Goal: Task Accomplishment & Management: Manage account settings

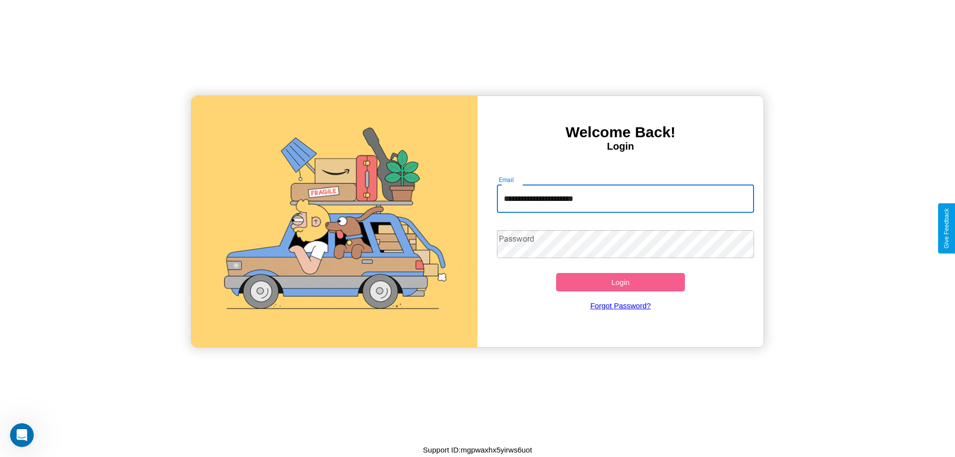
type input "**********"
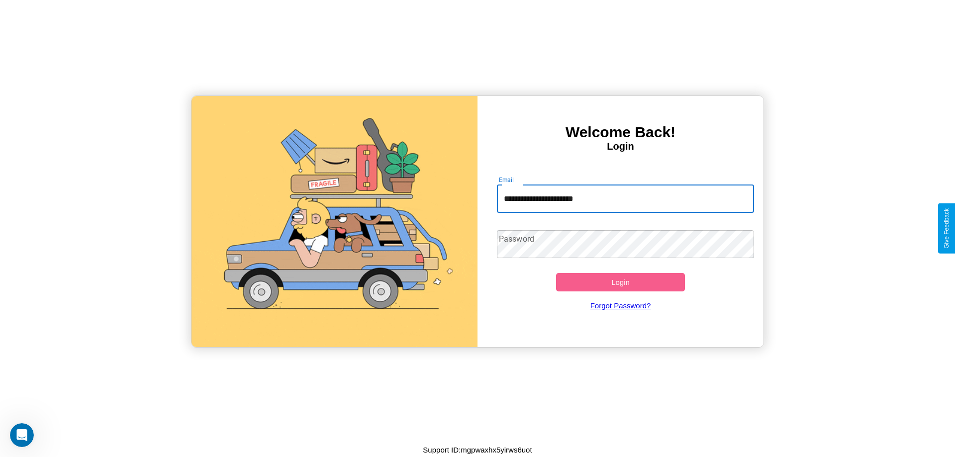
click at [620, 282] on button "Login" at bounding box center [620, 282] width 129 height 18
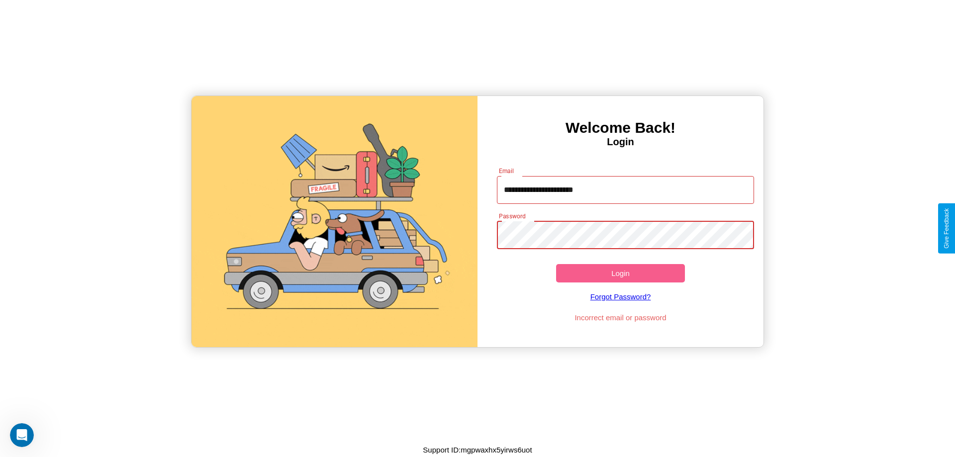
click at [620, 273] on button "Login" at bounding box center [620, 273] width 129 height 18
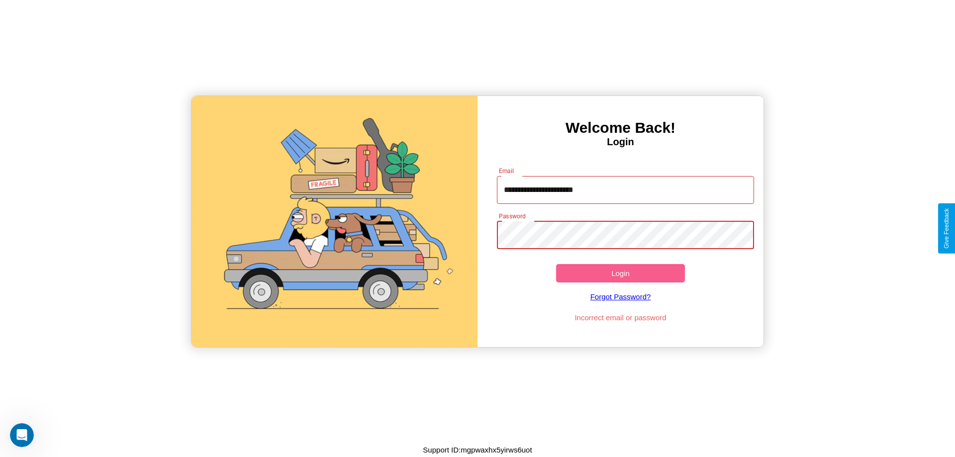
click at [620, 273] on button "Login" at bounding box center [620, 273] width 129 height 18
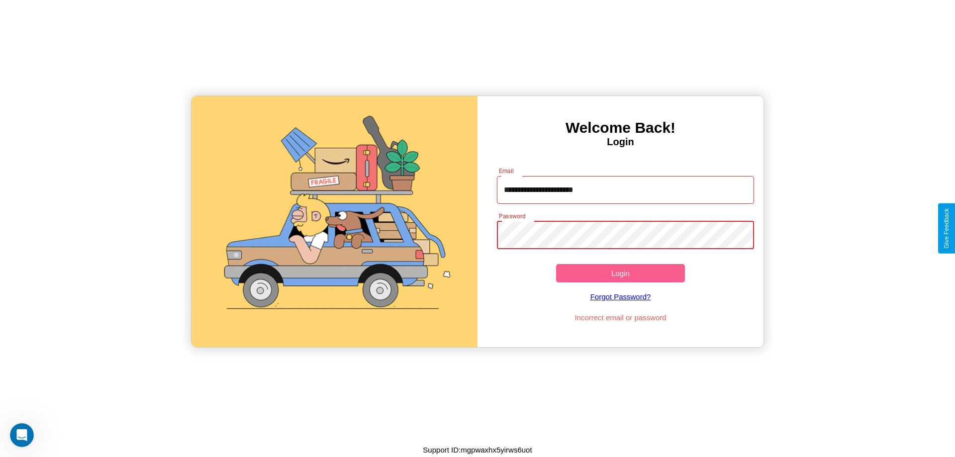
click at [620, 273] on button "Login" at bounding box center [620, 273] width 129 height 18
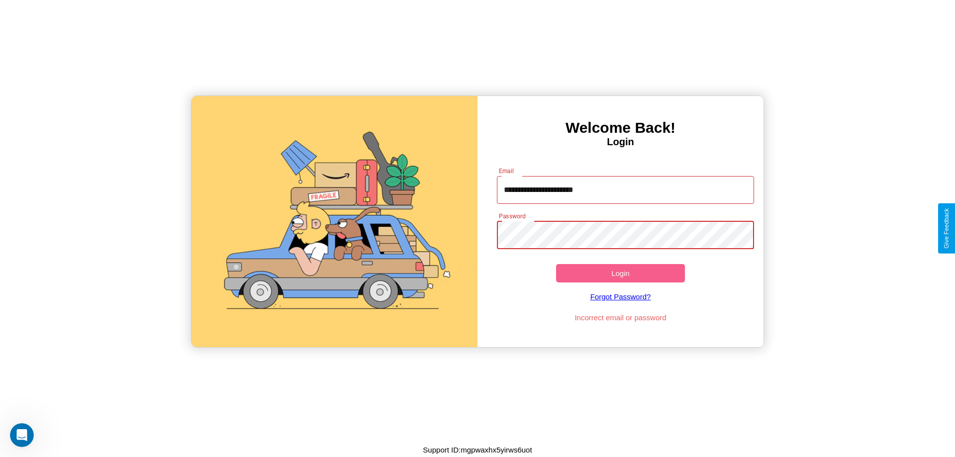
click at [620, 273] on button "Login" at bounding box center [620, 273] width 129 height 18
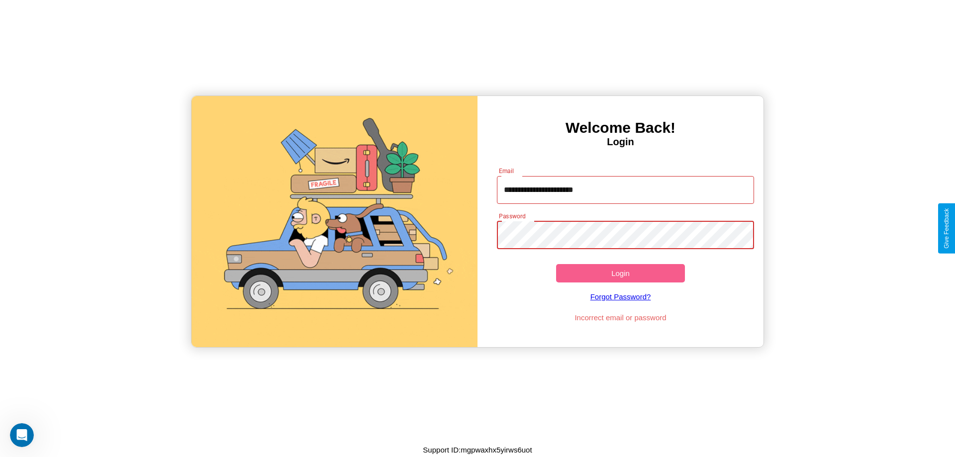
click at [620, 273] on button "Login" at bounding box center [620, 273] width 129 height 18
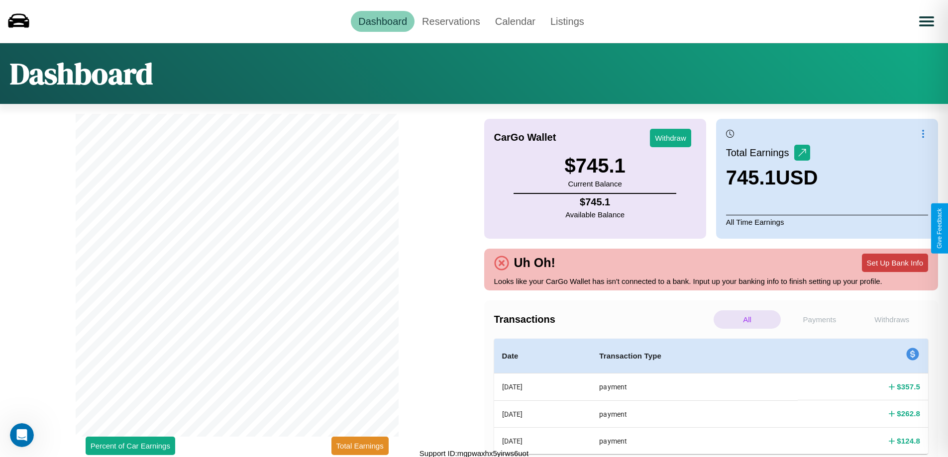
click at [894, 263] on button "Set Up Bank Info" at bounding box center [895, 263] width 66 height 18
